Goal: Information Seeking & Learning: Learn about a topic

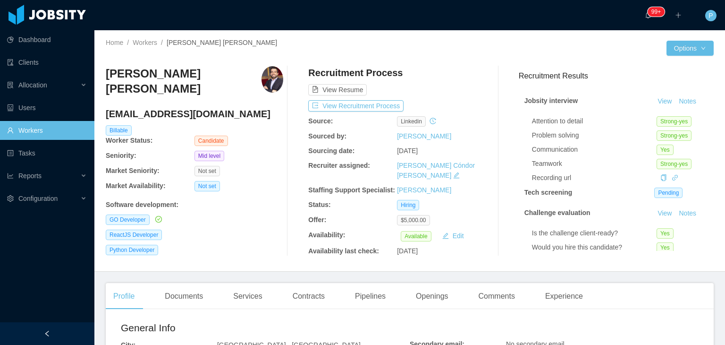
click at [250, 204] on div "[PERSON_NAME] [PERSON_NAME] [EMAIL_ADDRESS][DOMAIN_NAME] Billable Worker Status…" at bounding box center [195, 161] width 178 height 190
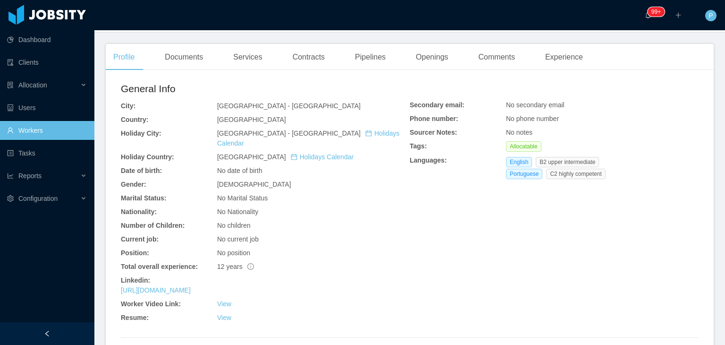
scroll to position [264, 0]
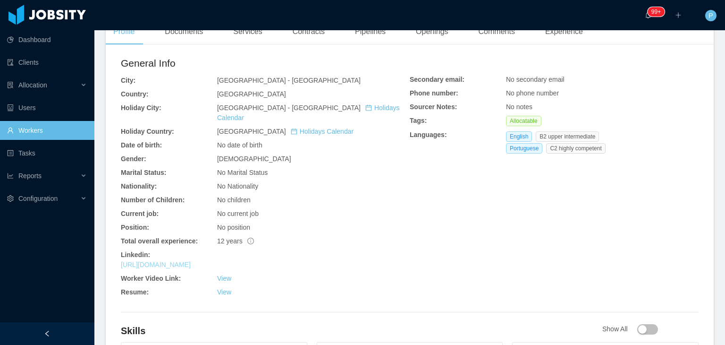
click at [191, 261] on link "[URL][DOMAIN_NAME]" at bounding box center [156, 265] width 70 height 8
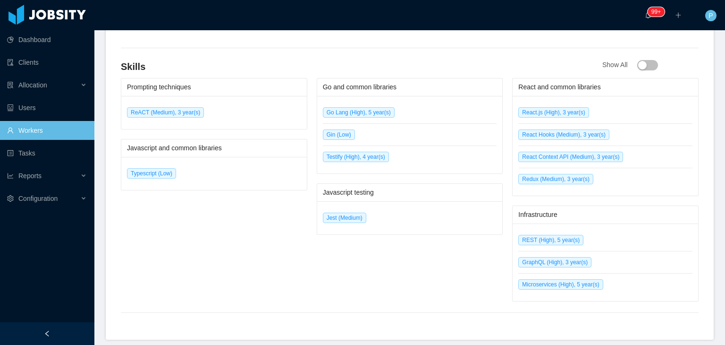
scroll to position [529, 0]
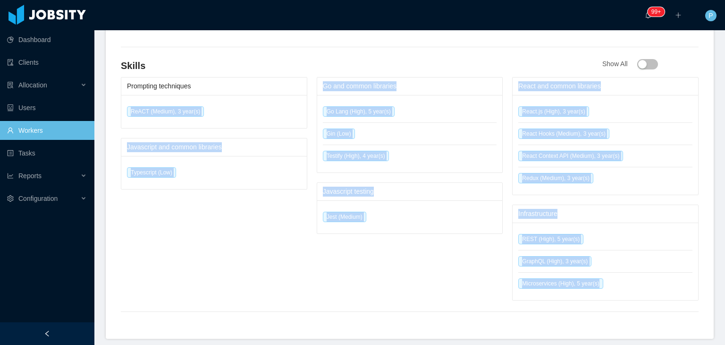
drag, startPoint x: 123, startPoint y: 97, endPoint x: 601, endPoint y: 265, distance: 506.4
click at [601, 265] on div "Prompting techniques ReACT (Medium), 3 year(s) Javascript and common libraries …" at bounding box center [410, 188] width 578 height 223
copy div "ReACT (Medium), 3 year(s) Javascript and common libraries Typescript (Low) Go a…"
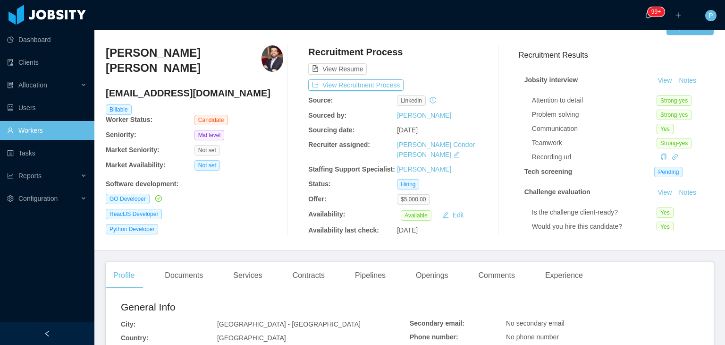
scroll to position [19, 0]
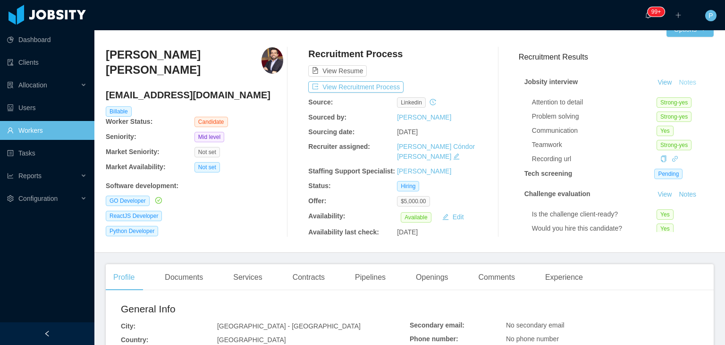
click at [681, 80] on button "Notes" at bounding box center [687, 82] width 25 height 11
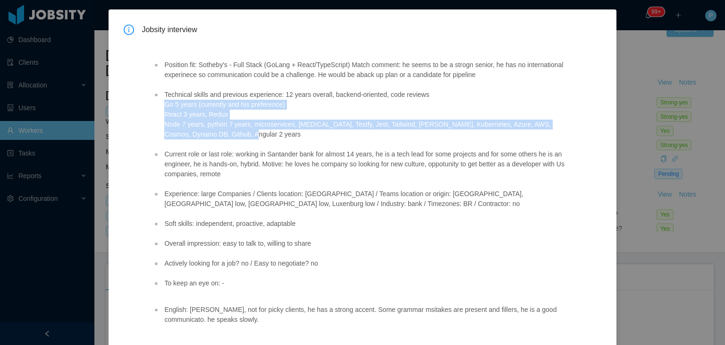
drag, startPoint x: 161, startPoint y: 105, endPoint x: 218, endPoint y: 135, distance: 64.4
click at [218, 135] on li "Technical skills and previous experience: 12 years overall, backend-oriented, c…" at bounding box center [366, 115] width 408 height 50
copy li "Go 5 years (currently and his preference) React 3 years, Redux Node 7 years, py…"
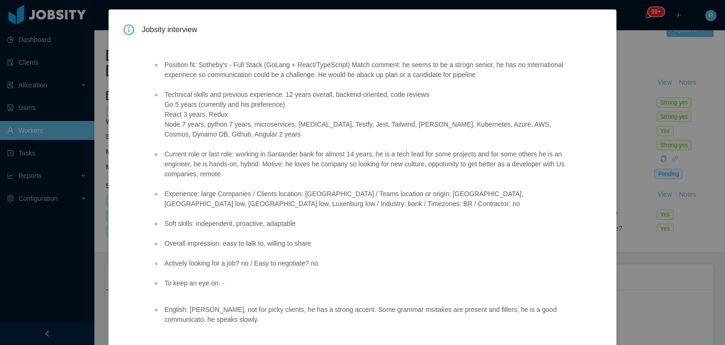
click at [372, 162] on li "Current role or last role: working in Santander bank for almost 14 years, he is…" at bounding box center [366, 164] width 408 height 30
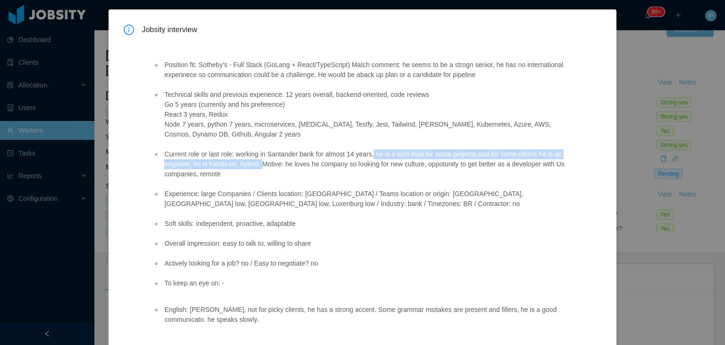
drag, startPoint x: 371, startPoint y: 153, endPoint x: 261, endPoint y: 167, distance: 110.8
click at [261, 167] on li "Current role or last role: working in Santander bank for almost 14 years, he is…" at bounding box center [366, 164] width 408 height 30
copy li "he is a tech lead for some projects and for some others he is an engineer, he i…"
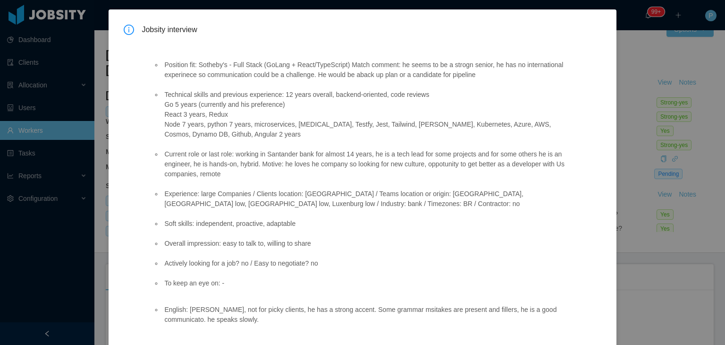
click at [290, 178] on li "Current role or last role: working in Santander bank for almost 14 years, he is…" at bounding box center [366, 164] width 408 height 30
drag, startPoint x: 294, startPoint y: 221, endPoint x: 193, endPoint y: 220, distance: 101.5
click at [193, 220] on li "Soft skills: independent, proactive, adaptable" at bounding box center [366, 224] width 408 height 10
copy li "independent, proactive, adaptable"
